Goal: Task Accomplishment & Management: Manage account settings

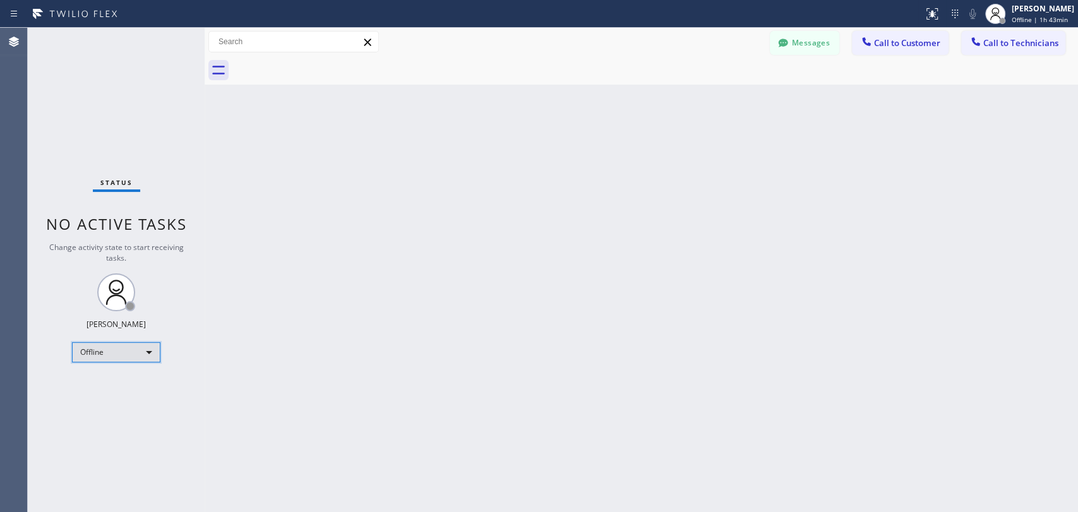
click at [126, 354] on div "Offline" at bounding box center [116, 352] width 88 height 20
click at [118, 380] on li "Available" at bounding box center [116, 383] width 86 height 15
click at [129, 351] on div "Offline" at bounding box center [116, 352] width 88 height 20
click at [126, 384] on li "Available" at bounding box center [116, 383] width 86 height 15
click at [101, 349] on div "Available" at bounding box center [116, 346] width 88 height 20
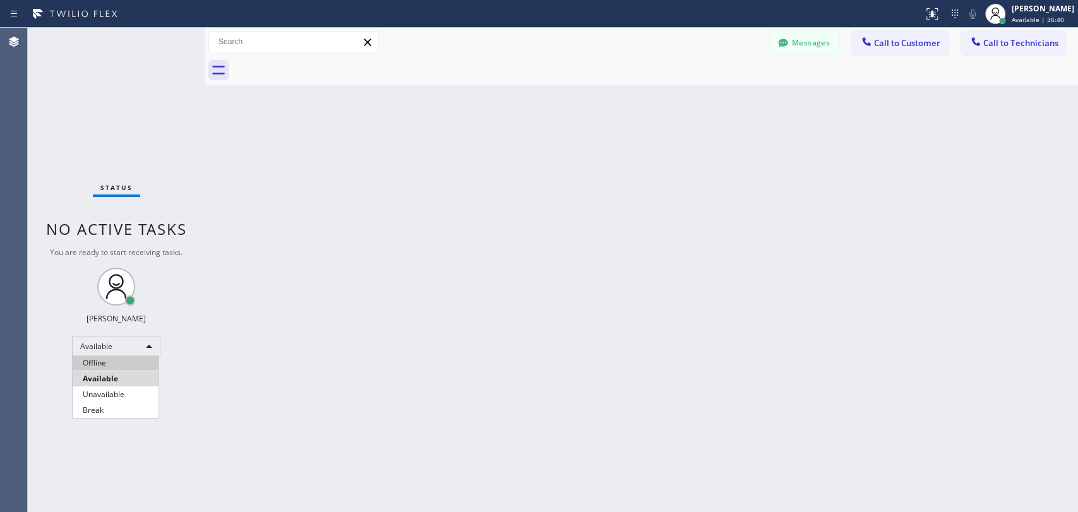
click at [110, 365] on li "Offline" at bounding box center [116, 362] width 86 height 15
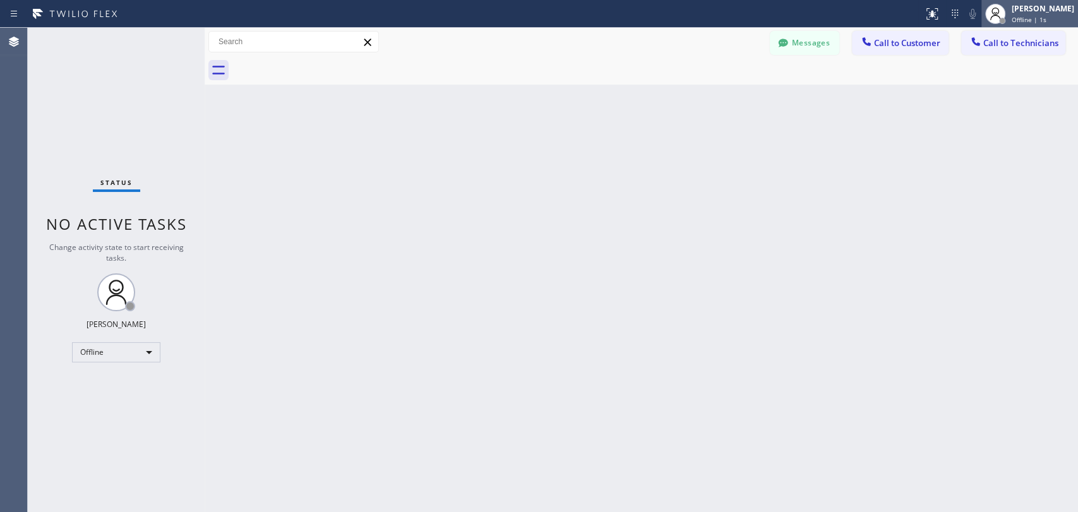
click at [1015, 18] on span "Offline | 1s" at bounding box center [1028, 19] width 35 height 9
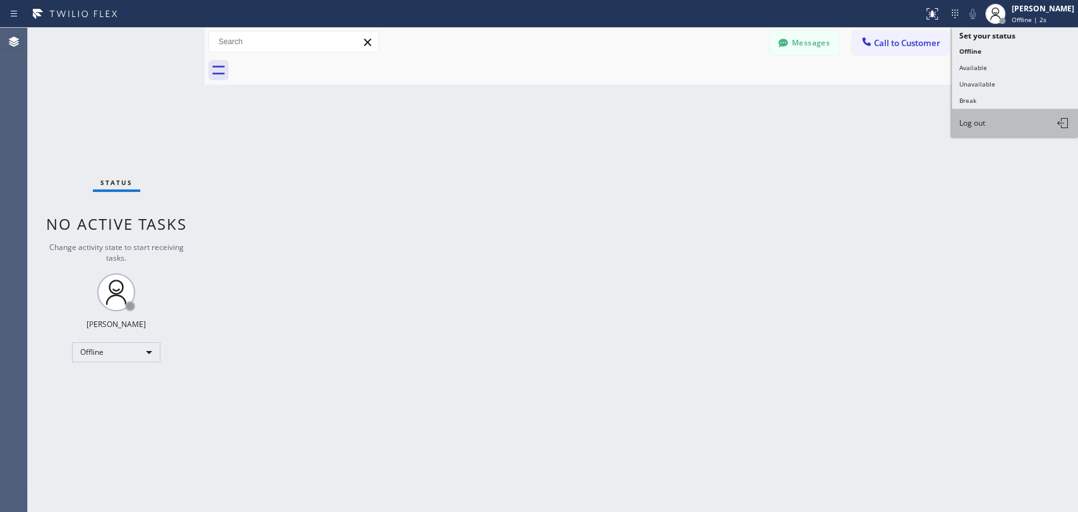
click at [1009, 121] on button "Log out" at bounding box center [1014, 123] width 126 height 28
